Goal: Use online tool/utility: Utilize a website feature to perform a specific function

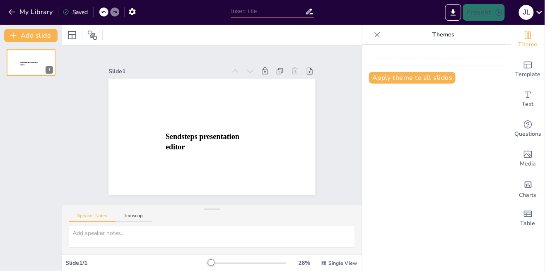
type input "New Sendsteps"
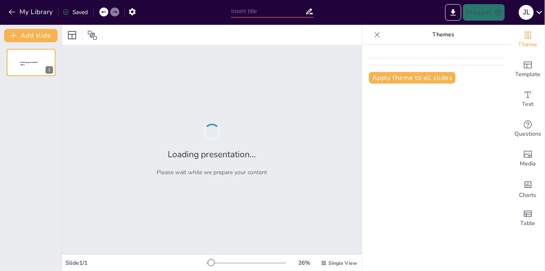
type input "New Sendsteps"
